Goal: Find specific page/section: Find specific page/section

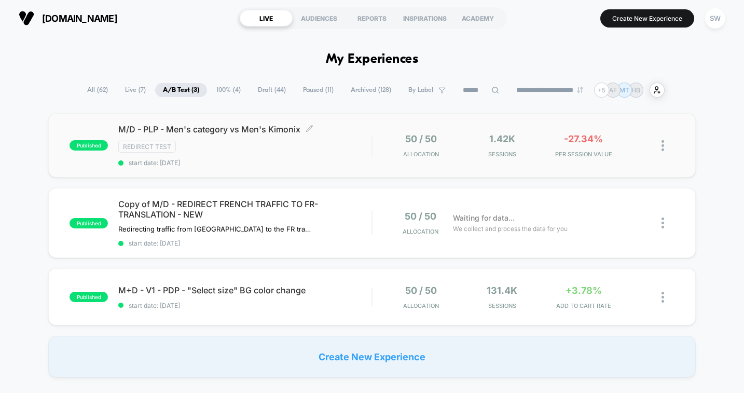
click at [370, 149] on div "Redirect Test" at bounding box center [244, 147] width 253 height 12
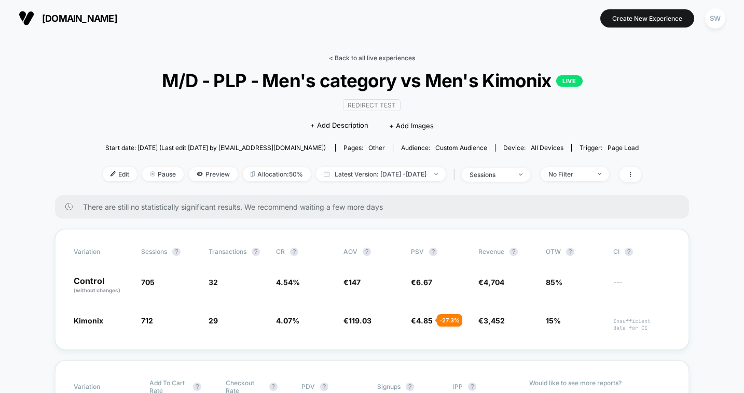
click at [383, 58] on link "< Back to all live experiences" at bounding box center [372, 58] width 86 height 8
